Goal: Task Accomplishment & Management: Complete application form

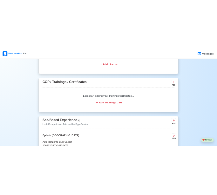
scroll to position [792, 0]
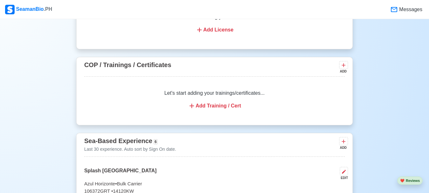
click at [267, 117] on div "Let's start adding your trainings/certificates... Add Training / Cert" at bounding box center [214, 100] width 261 height 36
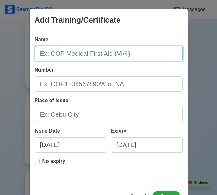
click at [125, 54] on input "Name" at bounding box center [109, 53] width 148 height 15
paste input "SOUTHERN INSTITUTE OF MARITIME STUDIES ([PERSON_NAME]) - [GEOGRAPHIC_DATA]"
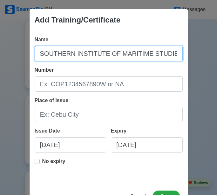
scroll to position [0, 41]
type input "SOUTHERN INSTITUTE OF MARITIME STUDIES ([PERSON_NAME]) - [GEOGRAPHIC_DATA]"
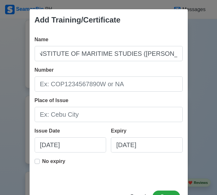
scroll to position [0, 0]
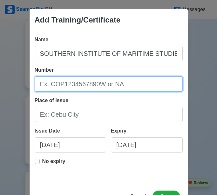
click at [96, 87] on input "Number" at bounding box center [109, 84] width 148 height 15
paste input "MBT 124-20"
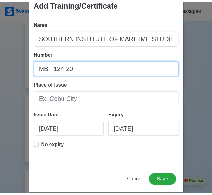
scroll to position [24, 0]
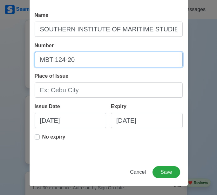
type input "MBT 124-20"
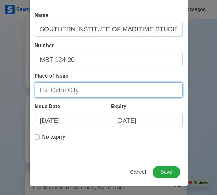
click at [71, 92] on input "Place of Issue" at bounding box center [109, 90] width 148 height 15
type input "[GEOGRAPHIC_DATA]"
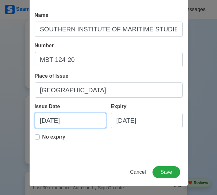
select select "****"
select select "*********"
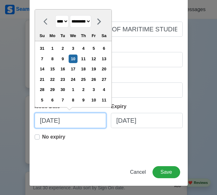
drag, startPoint x: 72, startPoint y: 120, endPoint x: 22, endPoint y: 122, distance: 50.9
click at [22, 122] on div "Add Training/Certificate Name SOUTHERN INSTITUTE OF MARITIME STUDIES ([PERSON_N…" at bounding box center [108, 97] width 217 height 195
click at [56, 121] on input "[DATE]" at bounding box center [71, 120] width 72 height 15
click at [53, 120] on input "[DATE]" at bounding box center [71, 120] width 72 height 15
click at [70, 122] on input "[DATE]" at bounding box center [71, 120] width 72 height 15
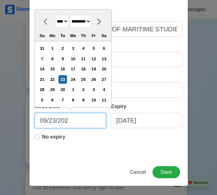
type input "[DATE]"
select select "****"
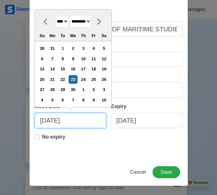
type input "[DATE]"
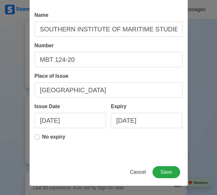
click at [42, 138] on label "No expiry" at bounding box center [53, 139] width 23 height 13
type input "[DATE]"
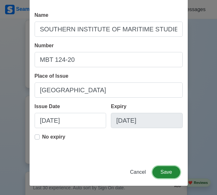
click at [160, 171] on button "Save" at bounding box center [166, 173] width 27 height 12
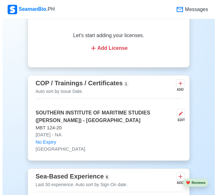
scroll to position [824, 0]
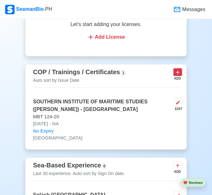
click at [179, 74] on icon at bounding box center [178, 72] width 6 height 6
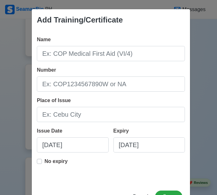
click at [196, 71] on div "Add Training/Certificate Name Number Place of Issue Issue Date [DATE] Expiry [D…" at bounding box center [108, 97] width 217 height 195
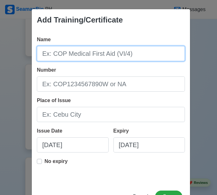
click at [71, 57] on input "Name" at bounding box center [111, 53] width 148 height 15
paste input "Medical First Aid"
type input "Medical First Aid"
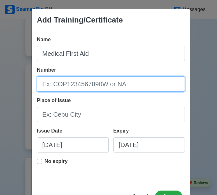
click at [112, 85] on input "Number" at bounding box center [111, 84] width 148 height 15
paste input "[PHONE_NUMBER]"
type input "[PHONE_NUMBER]"
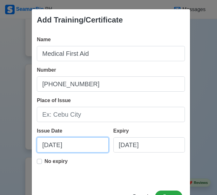
click at [44, 147] on input "[DATE]" at bounding box center [73, 145] width 72 height 15
select select "****"
select select "*********"
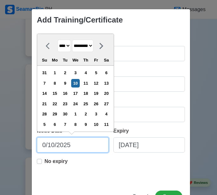
type input "[DATE]"
select select "****"
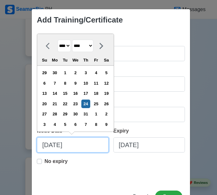
type input "[DATE]"
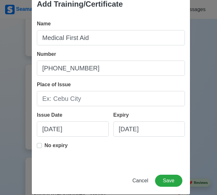
scroll to position [24, 0]
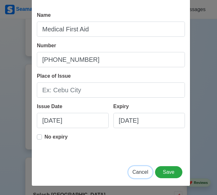
click at [135, 170] on span "Cancel" at bounding box center [141, 172] width 16 height 5
type input "[DATE]"
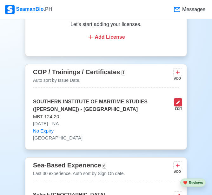
click at [179, 105] on icon at bounding box center [178, 103] width 4 height 4
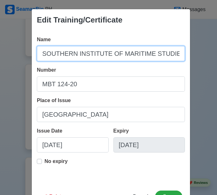
click at [168, 50] on input "SOUTHERN INSTITUTE OF MARITIME STUDIES ([PERSON_NAME]) - [GEOGRAPHIC_DATA]" at bounding box center [111, 53] width 148 height 15
drag, startPoint x: 178, startPoint y: 52, endPoint x: 39, endPoint y: 53, distance: 139.5
click at [39, 53] on input "SOUTHERN INSTITUTE OF MARITIME STUDIES ([PERSON_NAME]) - [GEOGRAPHIC_DATA]" at bounding box center [111, 53] width 148 height 15
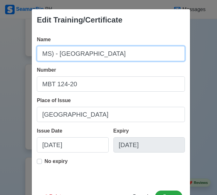
drag, startPoint x: 87, startPoint y: 53, endPoint x: 3, endPoint y: 48, distance: 84.4
click at [3, 48] on div "Edit Training/Certificate Name MS) - MANILA Number MBT 124-20 Place of Issue Ma…" at bounding box center [108, 97] width 217 height 195
paste input "Basic Training (BT)"
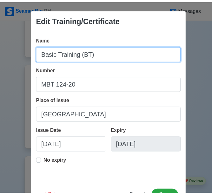
scroll to position [24, 0]
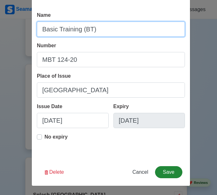
type input "Basic Training (BT)"
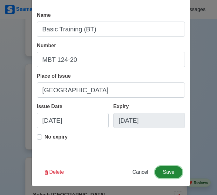
click at [168, 173] on button "Save" at bounding box center [168, 173] width 27 height 12
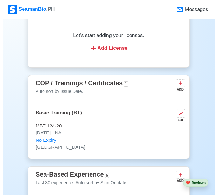
scroll to position [792, 0]
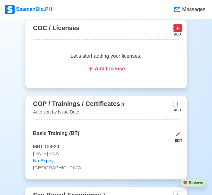
click at [176, 31] on icon at bounding box center [178, 28] width 6 height 6
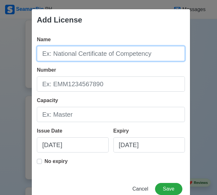
click at [107, 52] on input "Name" at bounding box center [111, 53] width 148 height 15
paste input "Advanced Fire Fighting"
type input "Advanced Fire Fighting"
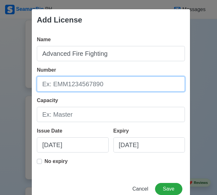
click at [113, 86] on input "Number" at bounding box center [111, 84] width 148 height 15
paste input "[PHONE_NUMBER]"
type input "[PHONE_NUMBER]"
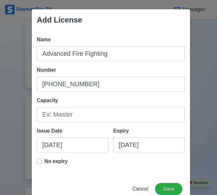
click at [115, 131] on div "Expiry" at bounding box center [122, 131] width 18 height 8
click at [115, 138] on input "[DATE]" at bounding box center [149, 145] width 72 height 15
select select "****"
select select "*********"
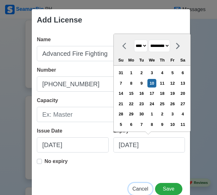
click at [134, 187] on span "Cancel" at bounding box center [141, 189] width 16 height 5
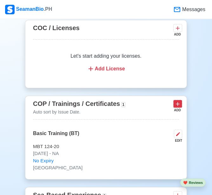
click at [178, 106] on icon at bounding box center [178, 104] width 4 height 4
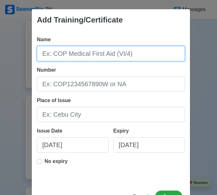
click at [99, 56] on input "Name" at bounding box center [111, 53] width 148 height 15
paste input "Advanced Fire Fighting"
type input "Advanced Fire Fighting"
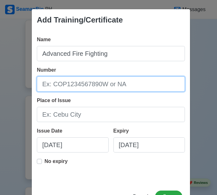
click at [82, 85] on input "Number" at bounding box center [111, 84] width 148 height 15
paste input "[PHONE_NUMBER]"
type input "[PHONE_NUMBER]"
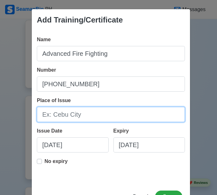
click at [76, 113] on input "Place of Issue" at bounding box center [111, 114] width 148 height 15
type input "[GEOGRAPHIC_DATA]"
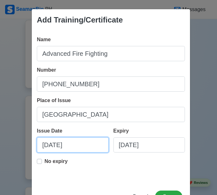
select select "****"
select select "*********"
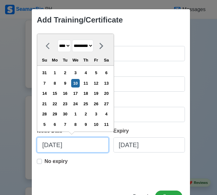
drag, startPoint x: 87, startPoint y: 144, endPoint x: 12, endPoint y: 145, distance: 74.7
click at [12, 145] on div "Add Training/Certificate Name Advanced Fire Fighting Number [PHONE_NUMBER] Plac…" at bounding box center [108, 97] width 217 height 195
paste input "6/28"
type input "[DATE]"
select select "****"
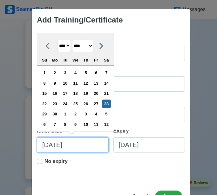
type input "[DATE]"
click at [44, 162] on label "No expiry" at bounding box center [55, 164] width 23 height 13
type input "[DATE]"
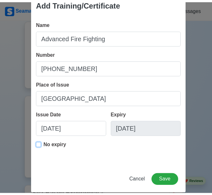
scroll to position [24, 0]
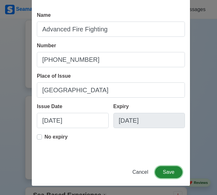
click at [169, 172] on button "Save" at bounding box center [168, 173] width 27 height 12
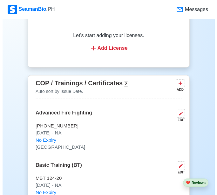
scroll to position [824, 0]
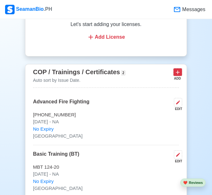
click at [178, 74] on icon at bounding box center [178, 73] width 4 height 4
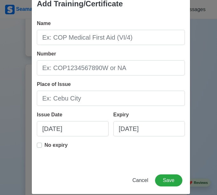
scroll to position [24, 0]
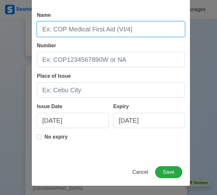
click at [66, 29] on input "Name" at bounding box center [111, 29] width 148 height 15
paste input "Refresher Course on Basic Training"
type input "Refresher Course on Basic Training"
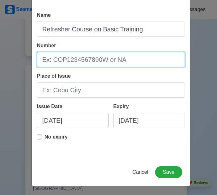
click at [125, 57] on input "Number" at bounding box center [111, 59] width 148 height 15
paste input "BT-R-2025-149"
type input "BT-R-2025-149"
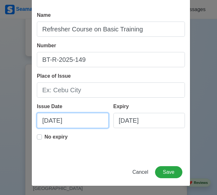
select select "****"
select select "*********"
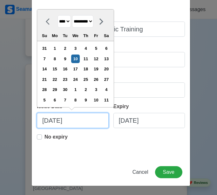
drag, startPoint x: 36, startPoint y: 122, endPoint x: 24, endPoint y: 122, distance: 12.1
click at [24, 122] on div "Add Training/Certificate Name Refresher Course on Basic Training Number BT-R-20…" at bounding box center [108, 97] width 217 height 195
paste input "5/2"
type input "[DATE]"
select select "***"
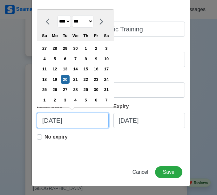
type input "[DATE]"
click at [44, 138] on label "No expiry" at bounding box center [55, 139] width 23 height 13
type input "[DATE]"
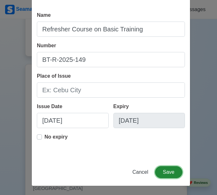
click at [163, 170] on button "Save" at bounding box center [168, 173] width 27 height 12
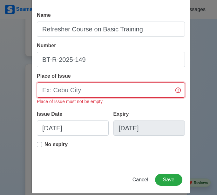
click at [118, 91] on input "Place of Issue" at bounding box center [111, 90] width 148 height 15
type input "[GEOGRAPHIC_DATA]"
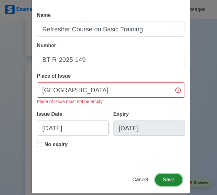
click at [164, 179] on button "Save" at bounding box center [168, 180] width 27 height 12
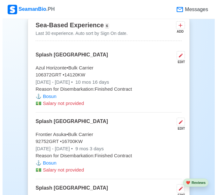
scroll to position [1078, 0]
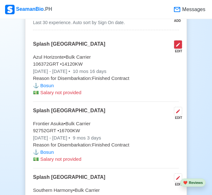
click at [180, 47] on icon at bounding box center [178, 44] width 5 height 5
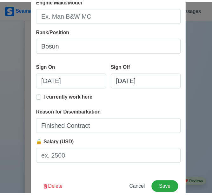
scroll to position [177, 0]
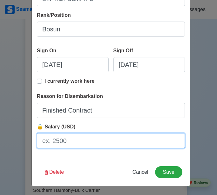
click at [69, 140] on input "🔒 Salary (USD)" at bounding box center [111, 140] width 148 height 15
drag, startPoint x: 62, startPoint y: 137, endPoint x: 32, endPoint y: 140, distance: 30.0
click at [32, 140] on div "Shipping Agency Splash [GEOGRAPHIC_DATA] Vessel Name Azul Horizonte Type Bulk C…" at bounding box center [111, 6] width 158 height 305
type input "1700"
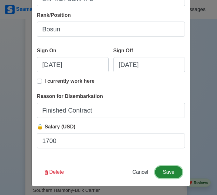
click at [164, 174] on button "Save" at bounding box center [168, 173] width 27 height 12
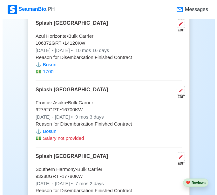
scroll to position [1110, 0]
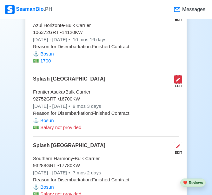
click at [181, 84] on button at bounding box center [178, 79] width 8 height 9
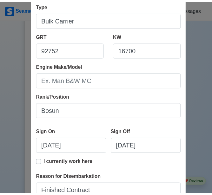
scroll to position [159, 0]
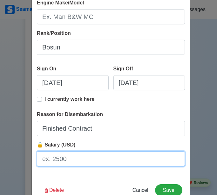
click at [93, 164] on input "🔒 Salary (USD)" at bounding box center [111, 159] width 148 height 15
type input "1700"
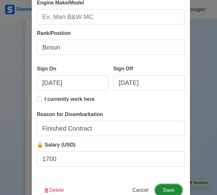
click at [163, 187] on button "Save" at bounding box center [168, 191] width 27 height 12
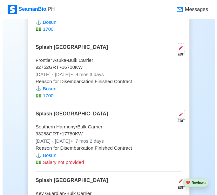
scroll to position [1174, 0]
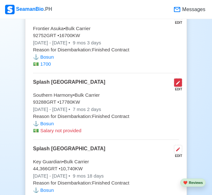
click at [175, 87] on button at bounding box center [178, 82] width 8 height 9
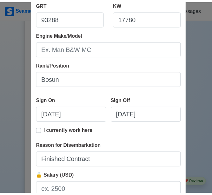
scroll to position [177, 0]
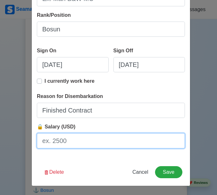
click at [73, 143] on input "🔒 Salary (USD)" at bounding box center [111, 140] width 148 height 15
type input "1700"
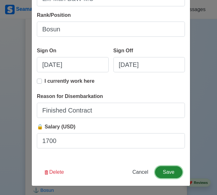
click at [172, 170] on button "Save" at bounding box center [168, 173] width 27 height 12
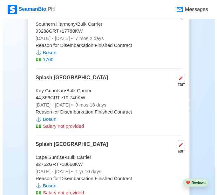
scroll to position [1269, 0]
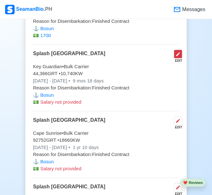
click at [179, 56] on icon at bounding box center [178, 54] width 4 height 4
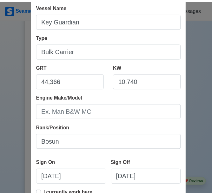
scroll to position [177, 0]
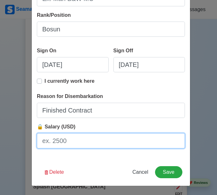
click at [62, 137] on input "🔒 Salary (USD)" at bounding box center [111, 140] width 148 height 15
type input "1700"
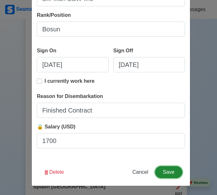
click at [159, 173] on button "Save" at bounding box center [168, 173] width 27 height 12
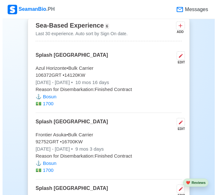
scroll to position [1078, 0]
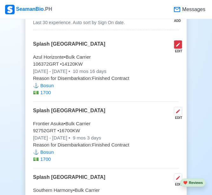
click at [180, 47] on icon at bounding box center [178, 44] width 5 height 5
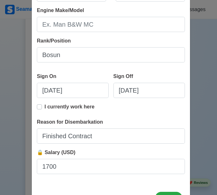
scroll to position [159, 0]
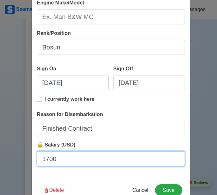
click at [87, 157] on input "1700" at bounding box center [111, 159] width 148 height 15
drag, startPoint x: 65, startPoint y: 158, endPoint x: 35, endPoint y: 158, distance: 30.5
click at [37, 158] on input "1703" at bounding box center [111, 159] width 148 height 15
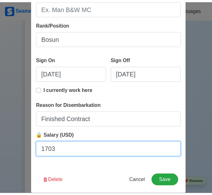
scroll to position [177, 0]
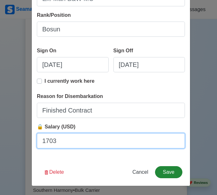
type input "1703"
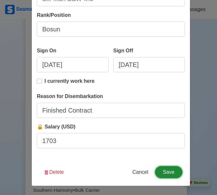
click at [163, 174] on button "Save" at bounding box center [168, 173] width 27 height 12
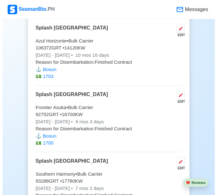
scroll to position [1110, 0]
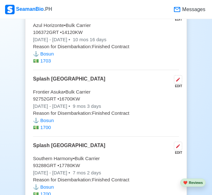
click at [178, 82] on icon at bounding box center [178, 79] width 5 height 5
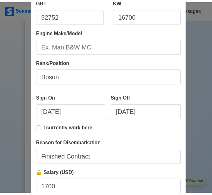
scroll to position [177, 0]
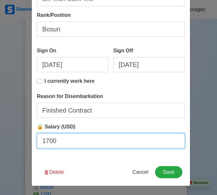
click at [89, 143] on input "1700" at bounding box center [111, 140] width 148 height 15
drag, startPoint x: 89, startPoint y: 142, endPoint x: 16, endPoint y: 142, distance: 73.1
click at [16, 142] on div "Edit Experience Shipping Agency Splash [GEOGRAPHIC_DATA] Vessel Name Frontier A…" at bounding box center [108, 97] width 217 height 195
paste input "3"
type input "1703"
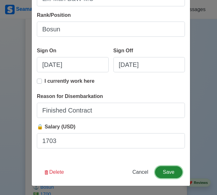
click at [163, 173] on button "Save" at bounding box center [168, 173] width 27 height 12
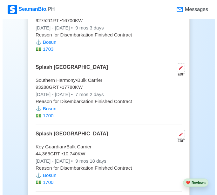
scroll to position [1206, 0]
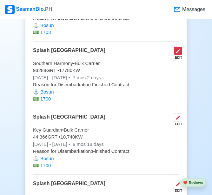
click at [181, 55] on button at bounding box center [178, 51] width 8 height 9
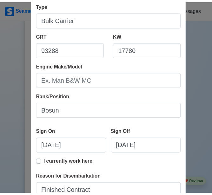
scroll to position [177, 0]
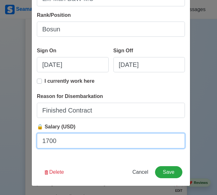
drag, startPoint x: 50, startPoint y: 143, endPoint x: 30, endPoint y: 144, distance: 20.3
click at [32, 144] on div "Shipping Agency Splash [GEOGRAPHIC_DATA] Vessel Name Southern Harmony Type Bulk…" at bounding box center [111, 6] width 158 height 305
paste input "3"
type input "1703"
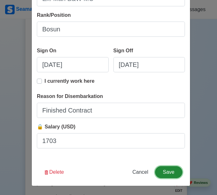
click at [163, 171] on button "Save" at bounding box center [168, 173] width 27 height 12
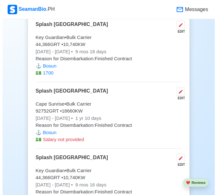
scroll to position [1301, 0]
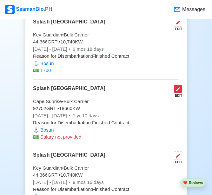
click at [181, 92] on button at bounding box center [178, 89] width 8 height 9
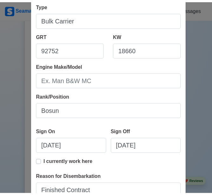
scroll to position [177, 0]
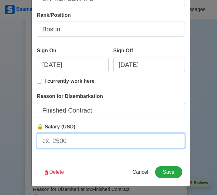
click at [93, 140] on input "🔒 Salary (USD)" at bounding box center [111, 140] width 148 height 15
drag, startPoint x: 87, startPoint y: 142, endPoint x: 22, endPoint y: 139, distance: 65.6
click at [22, 139] on div "Edit Experience Shipping Agency Splash [GEOGRAPHIC_DATA] Vessel Name Cape Sunri…" at bounding box center [108, 97] width 217 height 195
type input "1703"
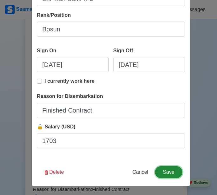
click at [168, 175] on button "Save" at bounding box center [168, 173] width 27 height 12
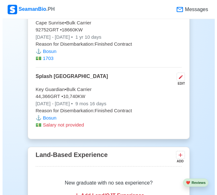
scroll to position [1396, 0]
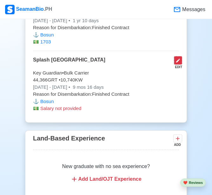
click at [179, 63] on icon at bounding box center [178, 61] width 4 height 4
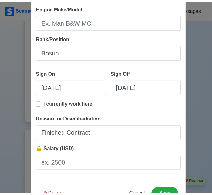
scroll to position [177, 0]
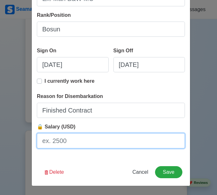
click at [59, 139] on input "🔒 Salary (USD)" at bounding box center [111, 140] width 148 height 15
type input "1703"
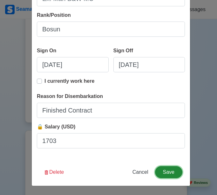
click at [173, 170] on button "Save" at bounding box center [168, 173] width 27 height 12
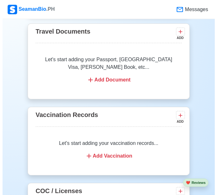
scroll to position [631, 0]
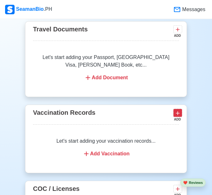
click at [180, 115] on icon at bounding box center [178, 113] width 6 height 6
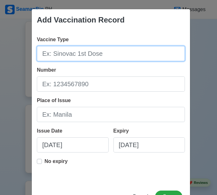
click at [88, 57] on input "Vaccine Type" at bounding box center [111, 53] width 148 height 15
type input "O"
type input "PFizer 1st Dose"
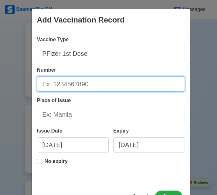
click at [71, 81] on input "Number" at bounding box center [111, 84] width 148 height 15
type input "p"
type input "PCH0030"
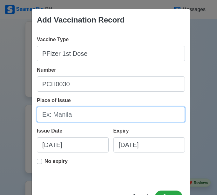
click at [73, 114] on input "Place of Issue" at bounding box center [111, 114] width 148 height 15
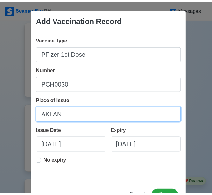
scroll to position [24, 0]
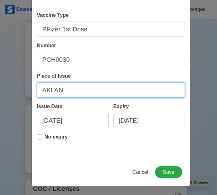
type input "AKLAN"
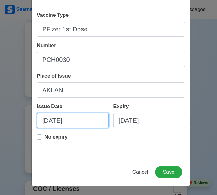
click at [44, 123] on input "[DATE]" at bounding box center [73, 120] width 72 height 15
select select "****"
select select "*********"
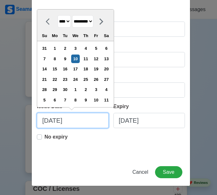
click at [46, 123] on input "[DATE]" at bounding box center [73, 120] width 72 height 15
type input "[DATE]"
select select "*******"
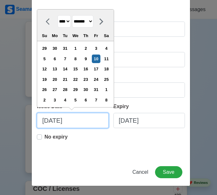
type input "[DATE]"
select select "********"
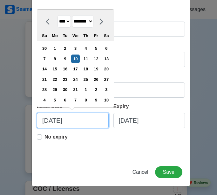
click at [55, 122] on input "[DATE]" at bounding box center [73, 120] width 72 height 15
click at [77, 124] on input "[DATE]" at bounding box center [73, 120] width 72 height 15
type input "[DATE]"
select select "****"
type input "[DATE]"
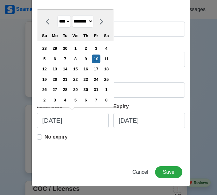
click at [58, 140] on p "No expiry" at bounding box center [55, 137] width 23 height 8
type input "[DATE]"
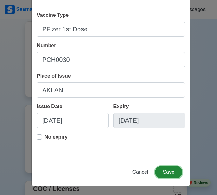
click at [172, 169] on button "Save" at bounding box center [168, 173] width 27 height 12
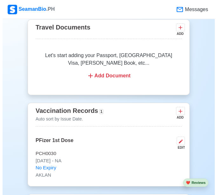
scroll to position [695, 0]
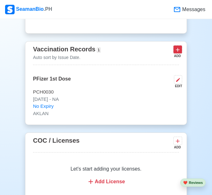
click at [180, 52] on icon at bounding box center [178, 50] width 6 height 6
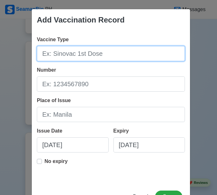
click at [82, 54] on input "Vaccine Type" at bounding box center [111, 53] width 148 height 15
click at [81, 53] on input "Vaccine Type" at bounding box center [111, 53] width 148 height 15
type input "p"
type input "PFizer 2nd Dose"
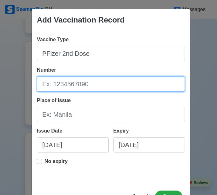
click at [90, 83] on input "Number" at bounding box center [111, 84] width 148 height 15
type input "FL5333"
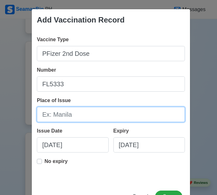
click at [81, 120] on input "Place of Issue" at bounding box center [111, 114] width 148 height 15
type input "AKLAN"
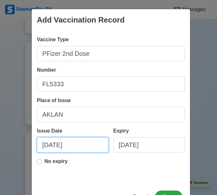
click at [53, 146] on input "[DATE]" at bounding box center [73, 145] width 72 height 15
select select "****"
select select "*********"
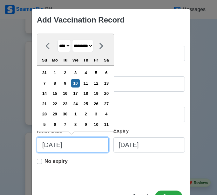
click at [46, 146] on input "[DATE]" at bounding box center [73, 145] width 72 height 15
type input "[DATE]"
select select "*******"
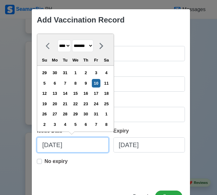
click at [57, 146] on input "[DATE]" at bounding box center [73, 145] width 72 height 15
click at [82, 147] on input "[DATE]" at bounding box center [73, 145] width 72 height 15
type input "[DATE]"
select select "****"
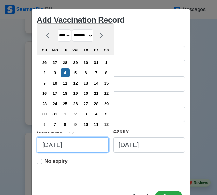
type input "[DATE]"
click at [58, 160] on p "No expiry" at bounding box center [55, 162] width 23 height 8
type input "[DATE]"
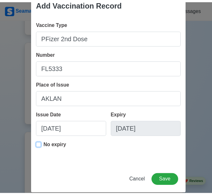
scroll to position [24, 0]
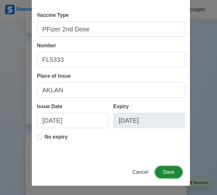
click at [170, 171] on button "Save" at bounding box center [168, 173] width 27 height 12
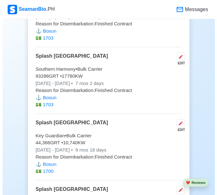
scroll to position [1267, 0]
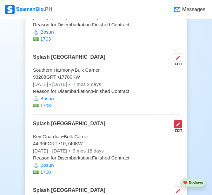
click at [179, 127] on icon at bounding box center [178, 124] width 5 height 5
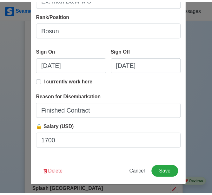
scroll to position [177, 0]
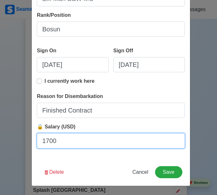
click at [85, 145] on input "1700" at bounding box center [111, 140] width 148 height 15
type input "1703"
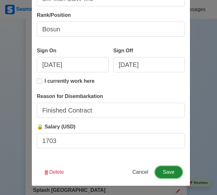
click at [166, 169] on button "Save" at bounding box center [168, 173] width 27 height 12
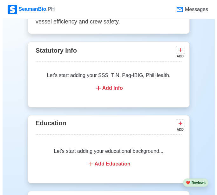
scroll to position [473, 0]
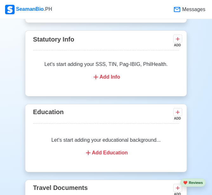
click at [116, 152] on div "Add Education" at bounding box center [106, 153] width 131 height 8
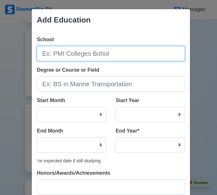
click at [76, 58] on input "School" at bounding box center [111, 53] width 148 height 15
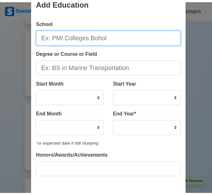
scroll to position [32, 0]
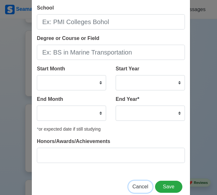
click at [139, 186] on span "Cancel" at bounding box center [141, 186] width 16 height 5
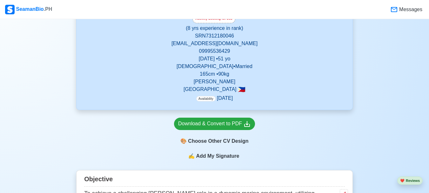
scroll to position [282, 0]
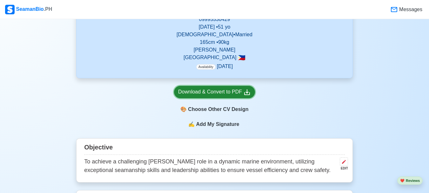
click at [221, 92] on div "Download & Convert to PDF" at bounding box center [214, 92] width 73 height 8
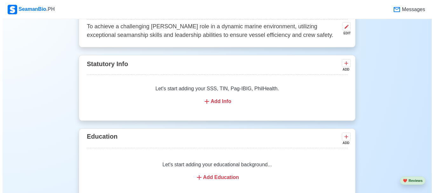
scroll to position [441, 0]
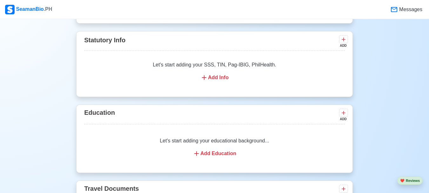
click at [214, 78] on div "Add Info" at bounding box center [215, 78] width 246 height 8
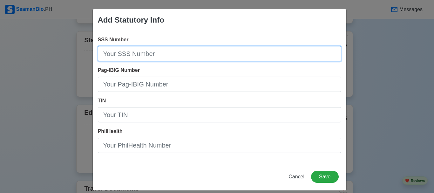
click at [168, 48] on input "SSS Number" at bounding box center [219, 53] width 243 height 15
click at [108, 53] on input "33202" at bounding box center [219, 53] width 243 height 15
click at [137, 54] on input "33-202" at bounding box center [219, 53] width 243 height 15
type input "[PHONE_NUMBER]"
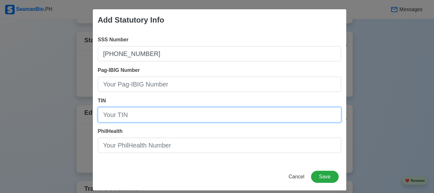
click at [132, 116] on input "TIN" at bounding box center [219, 114] width 243 height 15
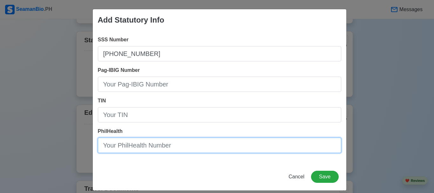
click at [121, 150] on input "PhilHealth" at bounding box center [219, 145] width 243 height 15
type input "02-050023894-2"
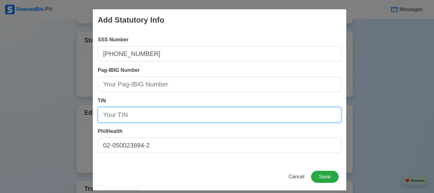
click at [133, 112] on input "TIN" at bounding box center [219, 114] width 243 height 15
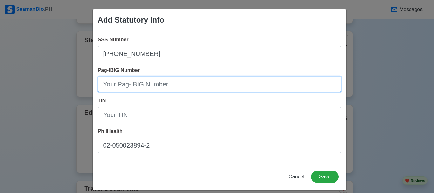
click at [135, 85] on input "Pag-IBIG Number" at bounding box center [219, 84] width 243 height 15
type input "0"
type input "1210-0425-6172"
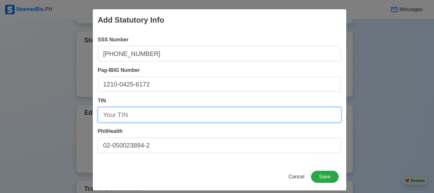
click at [141, 114] on input "TIN" at bounding box center [219, 114] width 243 height 15
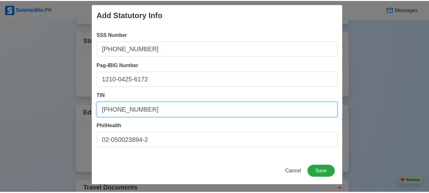
scroll to position [7, 0]
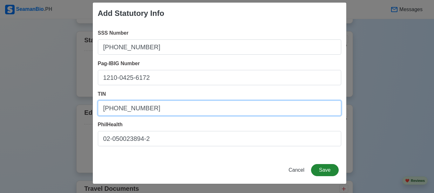
type input "[PHONE_NUMBER]"
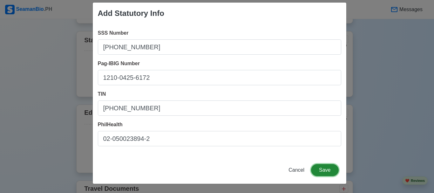
click at [330, 170] on button "Save" at bounding box center [324, 170] width 27 height 12
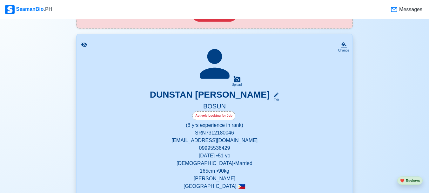
scroll to position [248, 0]
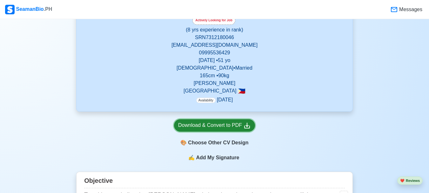
click at [212, 126] on div "Download & Convert to PDF" at bounding box center [214, 125] width 73 height 8
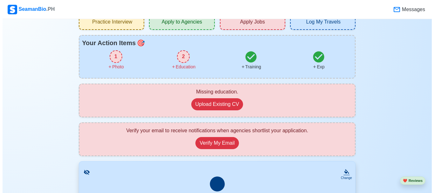
scroll to position [0, 0]
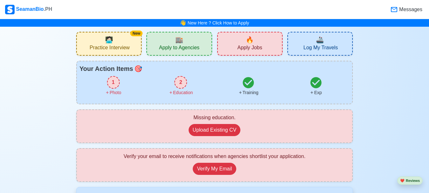
click at [112, 85] on div "1" at bounding box center [113, 82] width 13 height 13
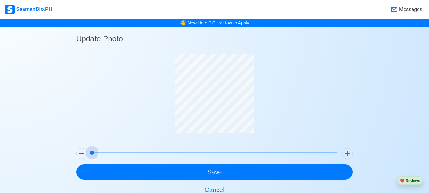
drag, startPoint x: 92, startPoint y: 150, endPoint x: 57, endPoint y: 151, distance: 34.3
click at [57, 151] on div "Update Photo Save Cancel" at bounding box center [214, 112] width 429 height 171
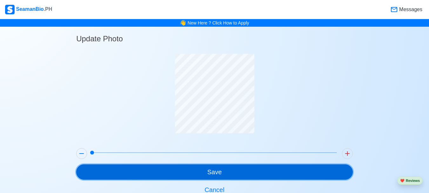
click at [206, 176] on button "Save" at bounding box center [214, 171] width 277 height 15
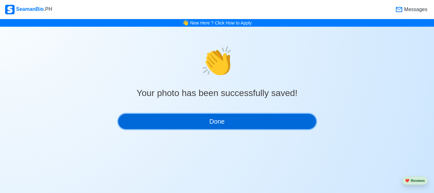
click at [225, 120] on button "Done" at bounding box center [217, 121] width 198 height 15
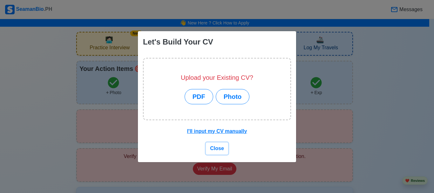
click at [218, 149] on span "Close" at bounding box center [217, 148] width 14 height 5
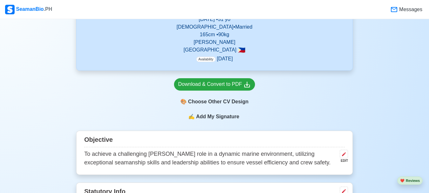
scroll to position [286, 0]
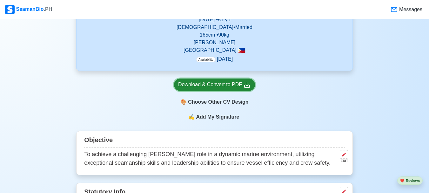
click at [216, 88] on div "Download & Convert to PDF" at bounding box center [214, 85] width 73 height 8
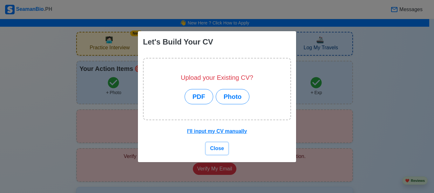
click at [220, 148] on span "Close" at bounding box center [217, 148] width 14 height 5
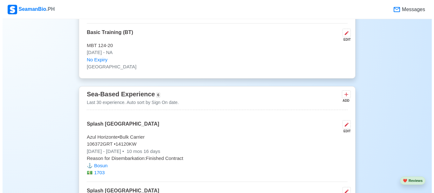
scroll to position [1080, 0]
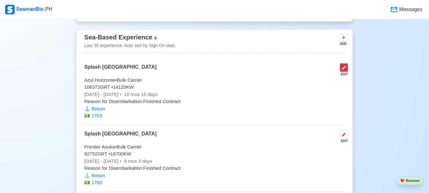
click at [343, 70] on icon at bounding box center [344, 67] width 5 height 5
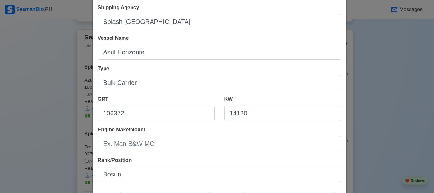
scroll to position [95, 0]
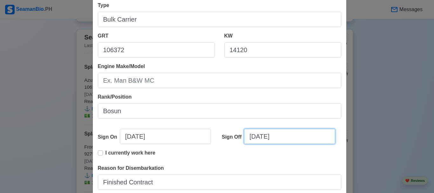
click at [253, 136] on input "[DATE]" at bounding box center [289, 136] width 91 height 15
select select "****"
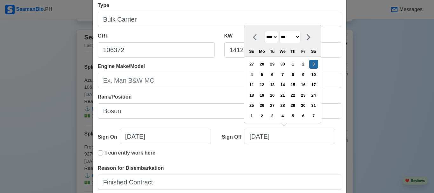
click at [297, 37] on select "******* ******** ***** ***** *** **** **** ****** ********* ******* ******** **…" at bounding box center [289, 37] width 21 height 12
select select "*****"
click at [280, 31] on select "******* ******** ***** ***** *** **** **** ****** ********* ******* ******** **…" at bounding box center [289, 37] width 21 height 12
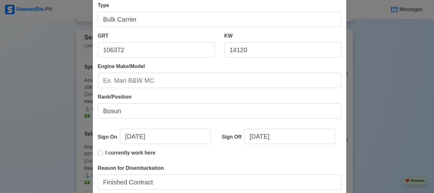
click at [299, 158] on div "I currently work here" at bounding box center [219, 156] width 243 height 15
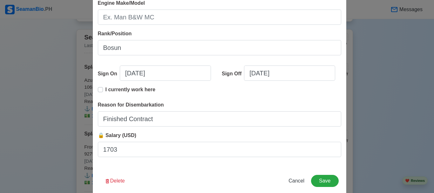
scroll to position [159, 0]
click at [316, 180] on button "Save" at bounding box center [324, 180] width 27 height 12
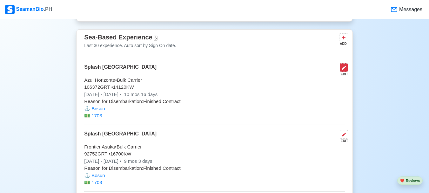
click at [343, 69] on icon at bounding box center [344, 67] width 5 height 5
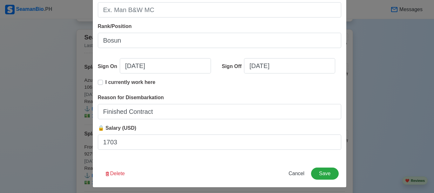
scroll to position [169, 0]
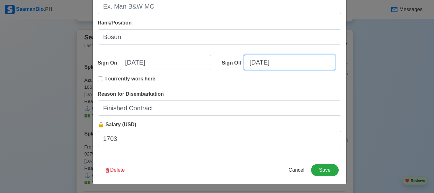
click at [253, 59] on input "[DATE]" at bounding box center [289, 62] width 91 height 15
select select "****"
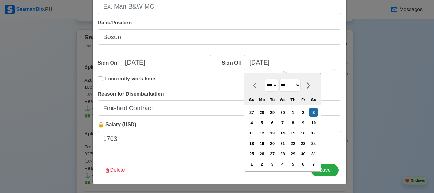
click at [301, 82] on select "******* ******** ***** ***** *** **** **** ****** ********* ******* ******** **…" at bounding box center [289, 85] width 21 height 12
select select "*****"
click at [280, 79] on select "******* ******** ***** ***** *** **** **** ****** ********* ******* ******** **…" at bounding box center [289, 85] width 21 height 12
click at [318, 153] on div "3" at bounding box center [313, 153] width 9 height 9
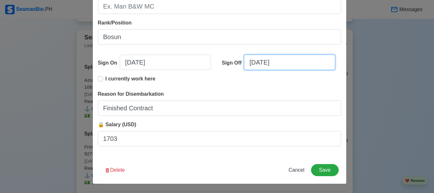
type input "06/03/2025"
click at [230, 161] on div "Edit Experience Shipping Agency Splash Philippines Vessel Name Azul Horizonte T…" at bounding box center [219, 12] width 254 height 344
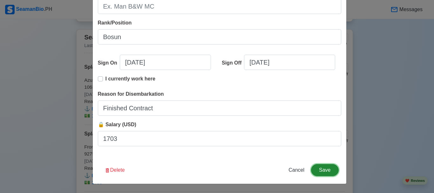
click at [328, 170] on button "Save" at bounding box center [324, 170] width 27 height 12
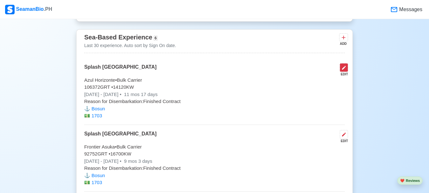
click at [344, 70] on icon at bounding box center [344, 67] width 5 height 5
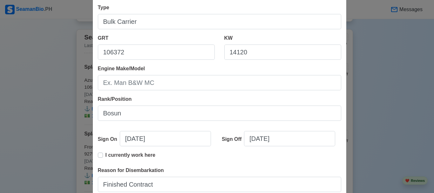
scroll to position [95, 0]
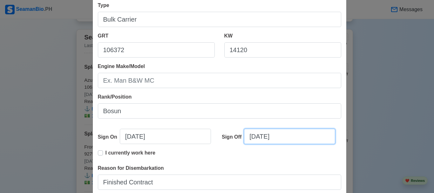
click at [253, 137] on input "06/03/2025" at bounding box center [289, 136] width 91 height 15
select select "****"
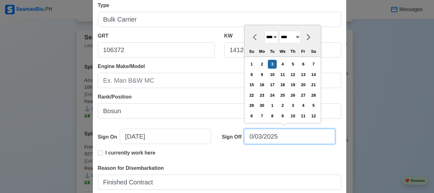
type input "04/03/2025"
select select "*****"
type input "04/03/2025"
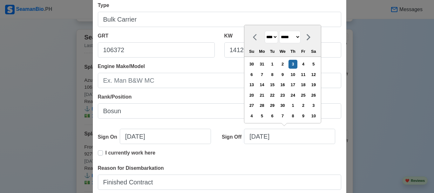
click at [314, 164] on div "Reason for Disembarkation Finished Contract" at bounding box center [219, 176] width 243 height 25
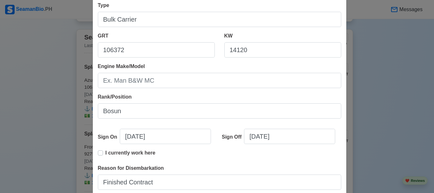
click at [327, 163] on div "I currently work here" at bounding box center [219, 156] width 243 height 15
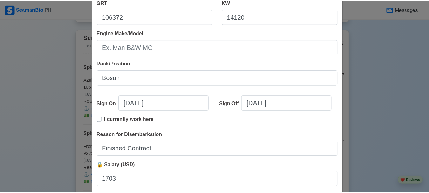
scroll to position [169, 0]
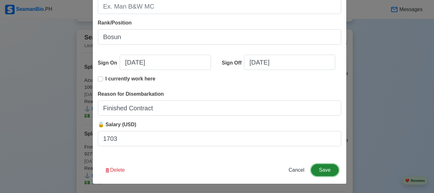
click at [325, 170] on button "Save" at bounding box center [324, 170] width 27 height 12
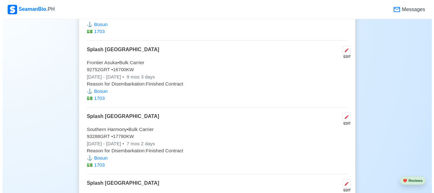
scroll to position [1176, 0]
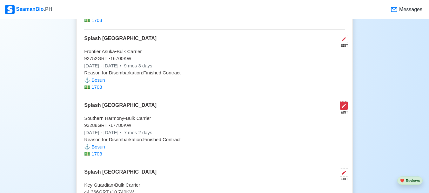
click at [344, 110] on button at bounding box center [344, 105] width 8 height 9
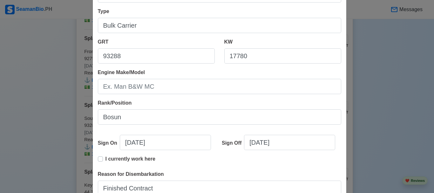
scroll to position [127, 0]
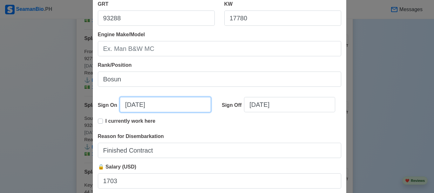
click at [127, 104] on input "[DATE]" at bounding box center [165, 104] width 91 height 15
select select "****"
select select "***"
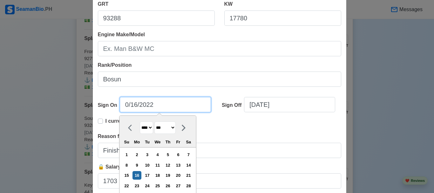
type input "04/16/2022"
select select "*****"
type input "04/16/2022"
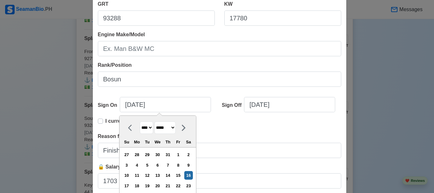
click at [273, 118] on div "I currently work here" at bounding box center [219, 124] width 243 height 15
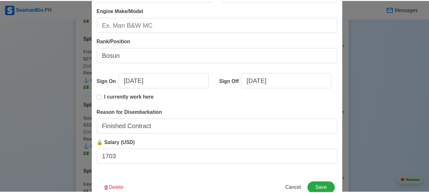
scroll to position [169, 0]
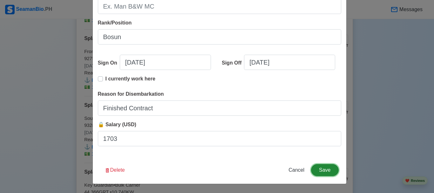
click at [319, 167] on button "Save" at bounding box center [324, 170] width 27 height 12
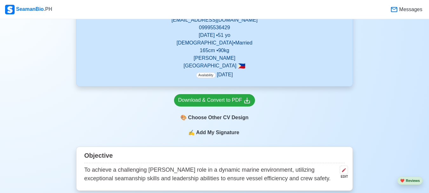
scroll to position [245, 0]
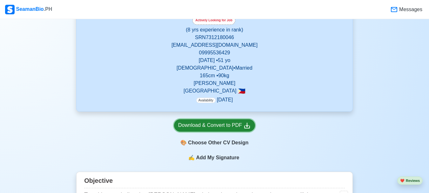
click at [212, 126] on div "Download & Convert to PDF" at bounding box center [214, 125] width 73 height 8
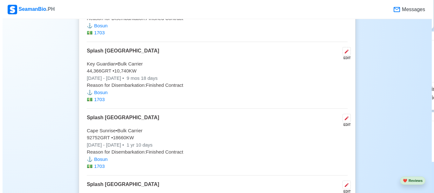
scroll to position [1230, 0]
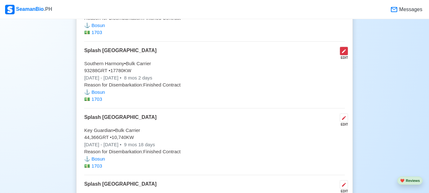
click at [346, 51] on button at bounding box center [344, 51] width 8 height 9
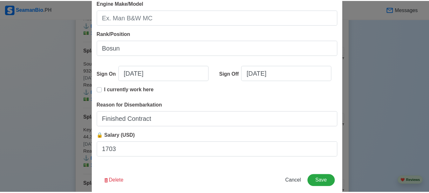
scroll to position [159, 0]
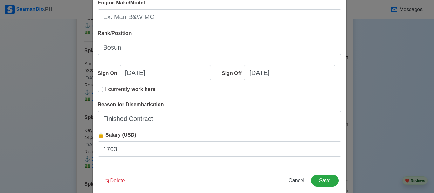
click at [102, 135] on span "🔒 Salary (USD)" at bounding box center [117, 134] width 38 height 5
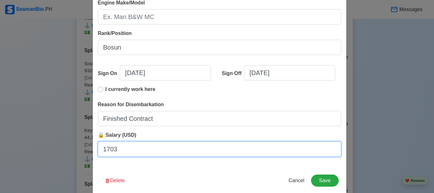
click at [102, 141] on input "1703" at bounding box center [219, 148] width 243 height 15
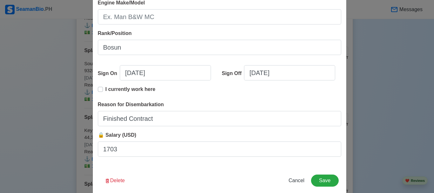
click at [98, 136] on span "🔒 Salary (USD)" at bounding box center [117, 134] width 38 height 5
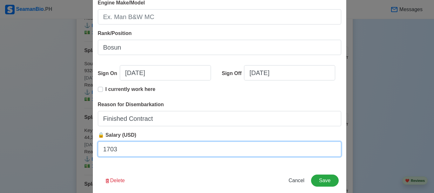
click at [98, 141] on input "1703" at bounding box center [219, 148] width 243 height 15
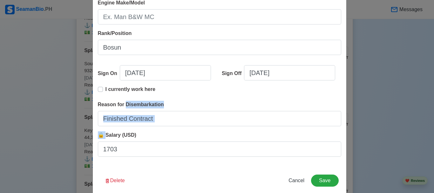
click at [98, 136] on span "🔒 Salary (USD)" at bounding box center [117, 134] width 38 height 5
click at [98, 141] on input "1703" at bounding box center [219, 148] width 243 height 15
click at [98, 136] on span "🔒 Salary (USD)" at bounding box center [117, 134] width 38 height 5
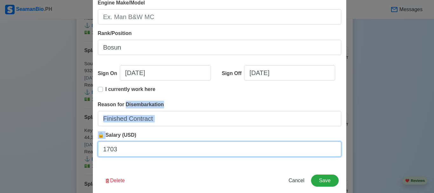
click at [98, 141] on input "1703" at bounding box center [219, 148] width 243 height 15
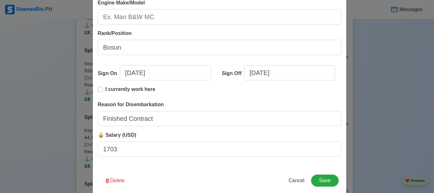
click at [184, 176] on div "Delete Cancel Save" at bounding box center [220, 184] width 254 height 20
click at [333, 181] on button "Save" at bounding box center [324, 180] width 27 height 12
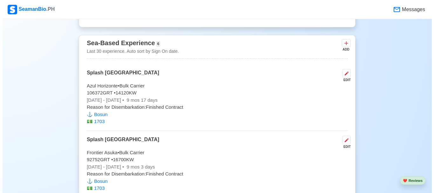
scroll to position [1040, 0]
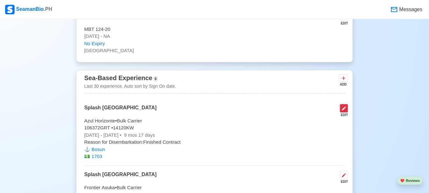
click at [345, 110] on icon at bounding box center [344, 108] width 4 height 4
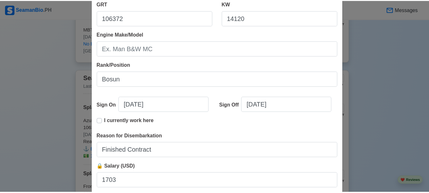
scroll to position [169, 0]
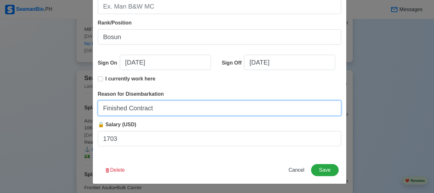
click at [168, 107] on input "Finished Contract" at bounding box center [219, 107] width 243 height 15
drag, startPoint x: 203, startPoint y: 106, endPoint x: 97, endPoint y: 107, distance: 106.1
click at [98, 107] on input "Finished Contract - Salary $1703" at bounding box center [219, 107] width 243 height 15
type input "Finished Contract - Salary $1703"
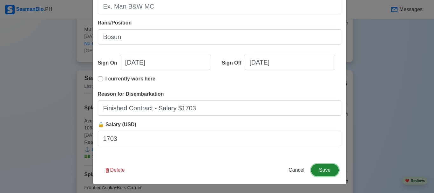
click at [322, 169] on button "Save" at bounding box center [324, 170] width 27 height 12
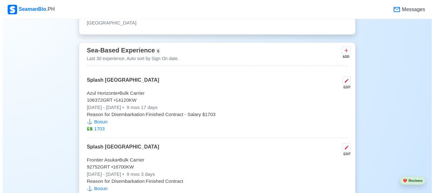
scroll to position [1103, 0]
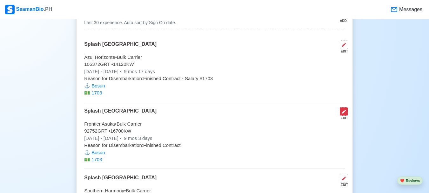
click at [346, 114] on icon at bounding box center [344, 111] width 5 height 5
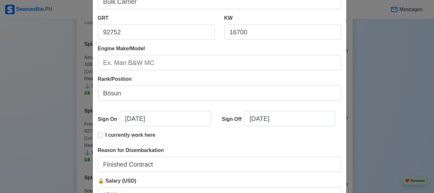
scroll to position [159, 0]
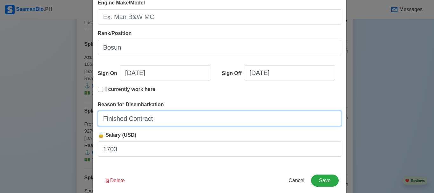
drag, startPoint x: 124, startPoint y: 119, endPoint x: 73, endPoint y: 119, distance: 50.2
click at [73, 119] on div "Edit Experience Shipping Agency Splash Philippines Vessel Name Frontier Asuka T…" at bounding box center [217, 96] width 434 height 193
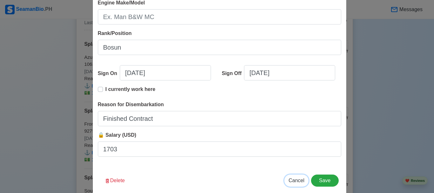
click at [296, 180] on span "Cancel" at bounding box center [297, 180] width 16 height 5
type input "[DATE]"
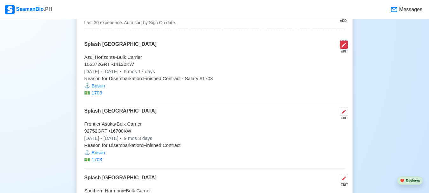
click at [345, 46] on icon at bounding box center [344, 44] width 5 height 5
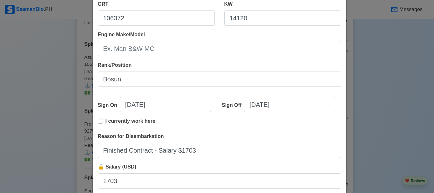
scroll to position [169, 0]
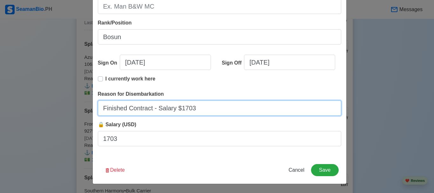
drag, startPoint x: 199, startPoint y: 107, endPoint x: 150, endPoint y: 112, distance: 48.9
click at [150, 112] on input "Finished Contract - Salary $1703" at bounding box center [219, 107] width 243 height 15
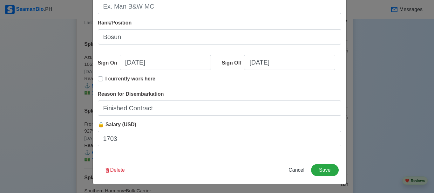
click at [244, 166] on div "Delete Cancel Save" at bounding box center [220, 174] width 254 height 20
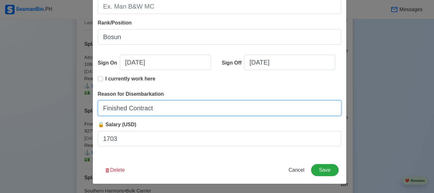
click at [198, 105] on input "Finished Contract" at bounding box center [219, 107] width 243 height 15
type input "Finished Contract - Salary $1703"
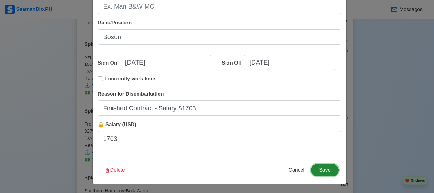
click at [327, 167] on button "Save" at bounding box center [324, 170] width 27 height 12
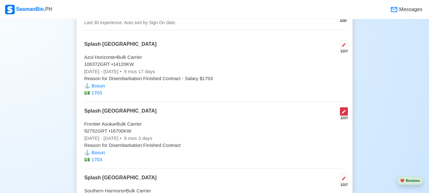
click at [344, 113] on icon at bounding box center [344, 112] width 4 height 4
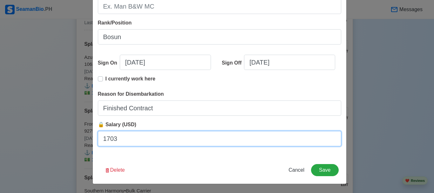
click at [160, 138] on input "1703" at bounding box center [219, 138] width 243 height 15
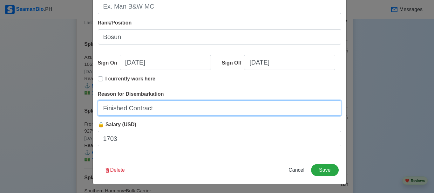
click at [183, 111] on input "Finished Contract" at bounding box center [219, 107] width 243 height 15
type input "Finished Contract - Salary $1703"
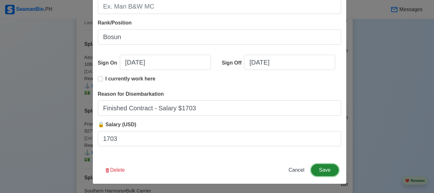
click at [320, 170] on button "Save" at bounding box center [324, 170] width 27 height 12
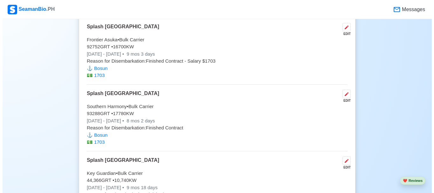
scroll to position [1230, 0]
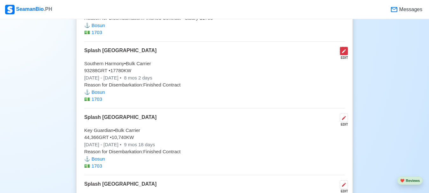
click at [344, 51] on button at bounding box center [344, 51] width 8 height 9
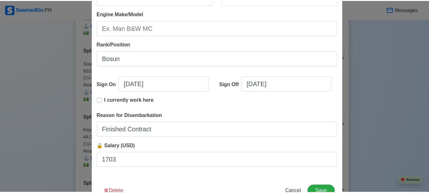
scroll to position [159, 0]
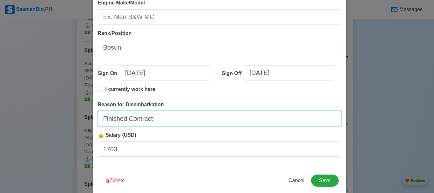
click at [187, 117] on input "Finished Contract" at bounding box center [219, 118] width 243 height 15
type input "Finished Contract - Salary $1703"
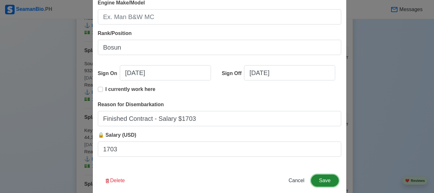
click at [322, 184] on button "Save" at bounding box center [324, 180] width 27 height 12
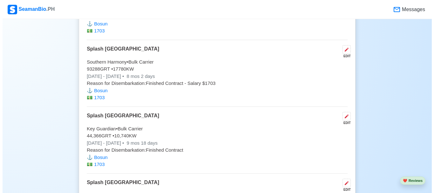
scroll to position [1262, 0]
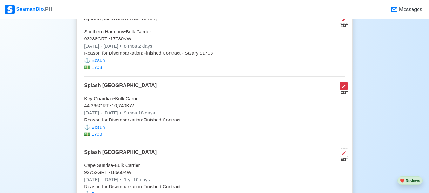
click at [344, 88] on icon at bounding box center [344, 86] width 4 height 4
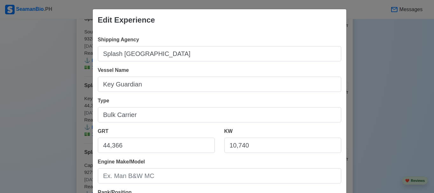
scroll to position [127, 0]
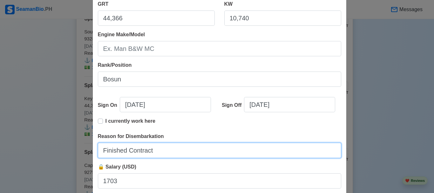
drag, startPoint x: 165, startPoint y: 150, endPoint x: 167, endPoint y: 154, distance: 4.1
click at [165, 150] on input "Finished Contract" at bounding box center [219, 150] width 243 height 15
type input "Finished Contract - Salary $1703"
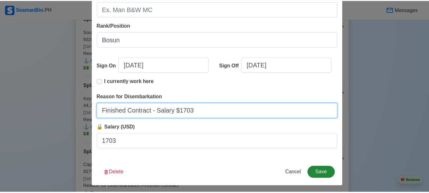
scroll to position [169, 0]
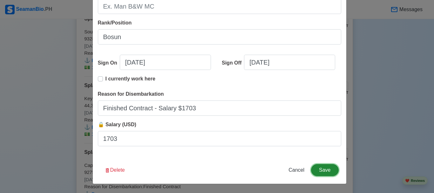
click at [318, 171] on button "Save" at bounding box center [324, 170] width 27 height 12
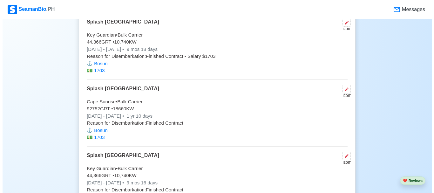
scroll to position [1357, 0]
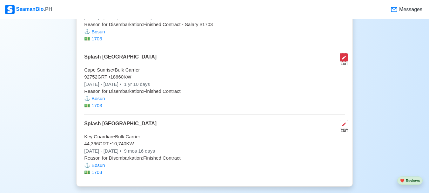
click at [344, 59] on icon at bounding box center [344, 57] width 5 height 5
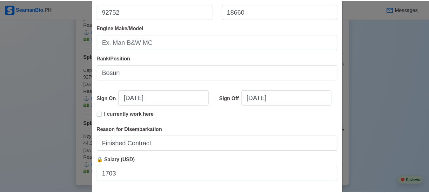
scroll to position [169, 0]
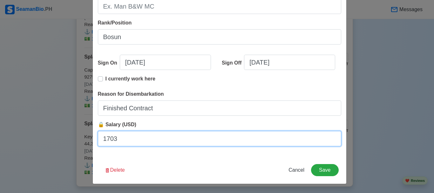
click at [140, 133] on input "1703" at bounding box center [219, 138] width 243 height 15
click at [181, 134] on input "1703" at bounding box center [219, 138] width 243 height 15
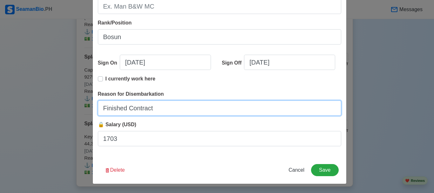
click at [189, 109] on input "Finished Contract" at bounding box center [219, 107] width 243 height 15
type input "Finished Contract - Salary $1703"
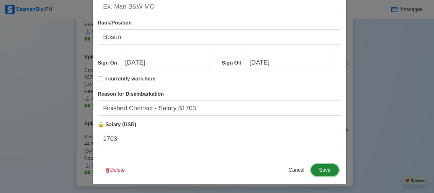
click at [323, 169] on button "Save" at bounding box center [324, 170] width 27 height 12
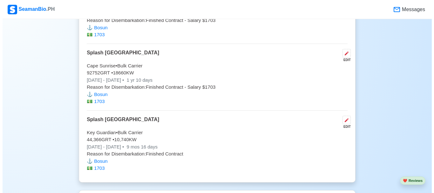
scroll to position [1421, 0]
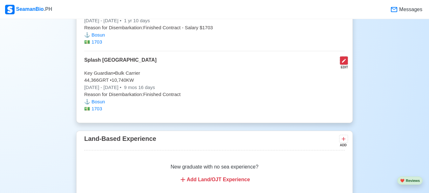
click at [347, 64] on button at bounding box center [344, 60] width 8 height 9
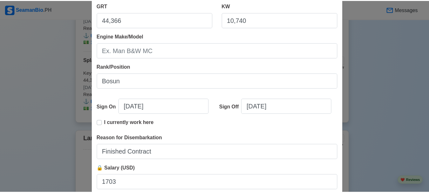
scroll to position [169, 0]
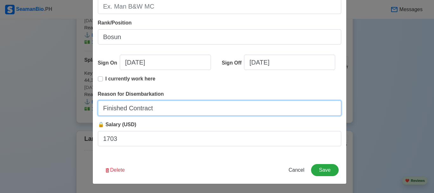
click at [167, 104] on input "Finished Contract" at bounding box center [219, 107] width 243 height 15
type input "Finished Contract - Salary $1703"
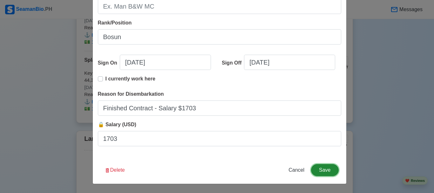
click at [326, 171] on button "Save" at bounding box center [324, 170] width 27 height 12
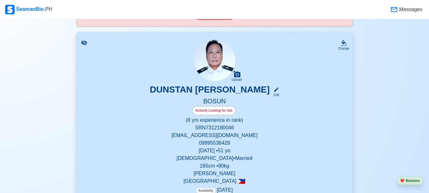
scroll to position [245, 0]
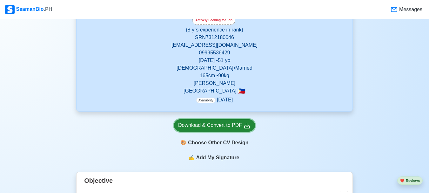
click at [218, 127] on div "Download & Convert to PDF" at bounding box center [214, 125] width 73 height 8
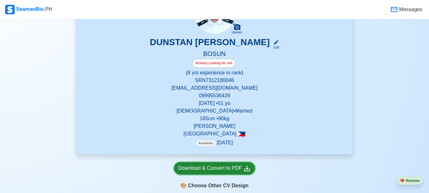
scroll to position [214, 0]
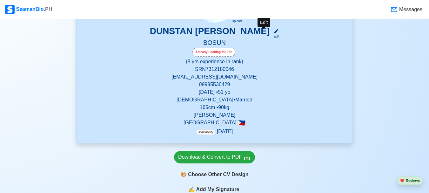
click at [274, 31] on icon at bounding box center [277, 31] width 6 height 6
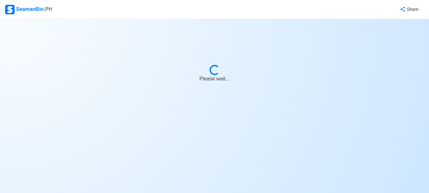
select select "Actively Looking for Job"
select select "Visible for Hiring"
select select "Married"
select select "[DEMOGRAPHIC_DATA]"
select select "PH"
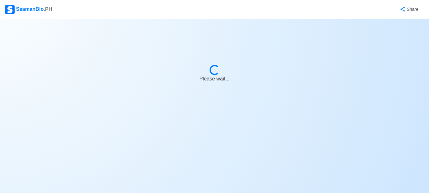
select select "8"
select select "0"
select select "1759248000000"
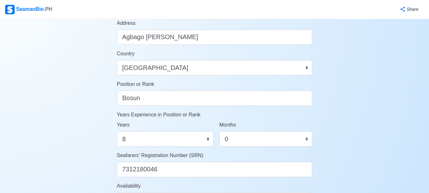
scroll to position [254, 0]
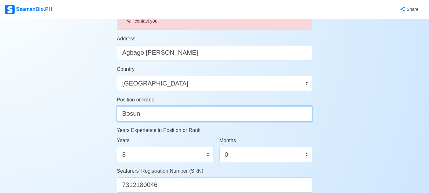
click at [197, 114] on input "Bosun" at bounding box center [215, 113] width 196 height 15
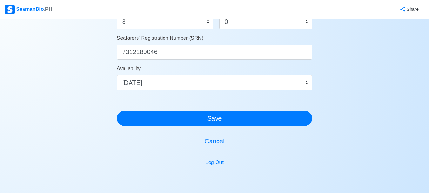
scroll to position [421, 0]
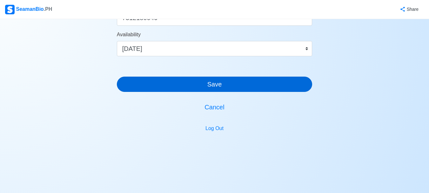
type input "Bosun - Salary $1703"
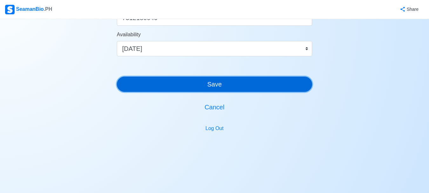
click at [236, 85] on button "Save" at bounding box center [215, 84] width 196 height 15
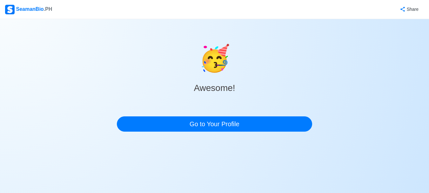
scroll to position [0, 0]
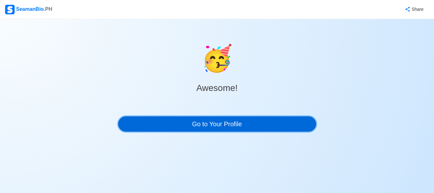
click at [202, 126] on link "Go to Your Profile" at bounding box center [217, 123] width 198 height 15
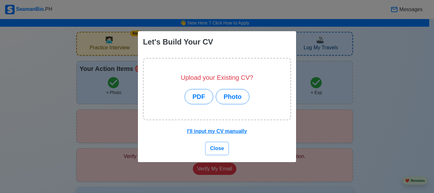
click at [213, 146] on span "Close" at bounding box center [217, 148] width 14 height 5
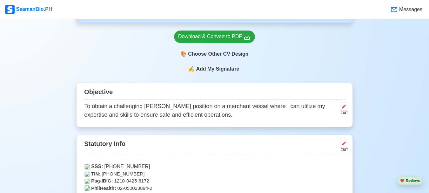
scroll to position [286, 0]
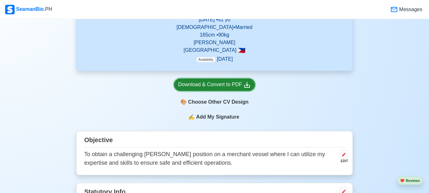
click at [215, 84] on div "Download & Convert to PDF" at bounding box center [214, 85] width 73 height 8
